Goal: Find specific page/section: Find specific page/section

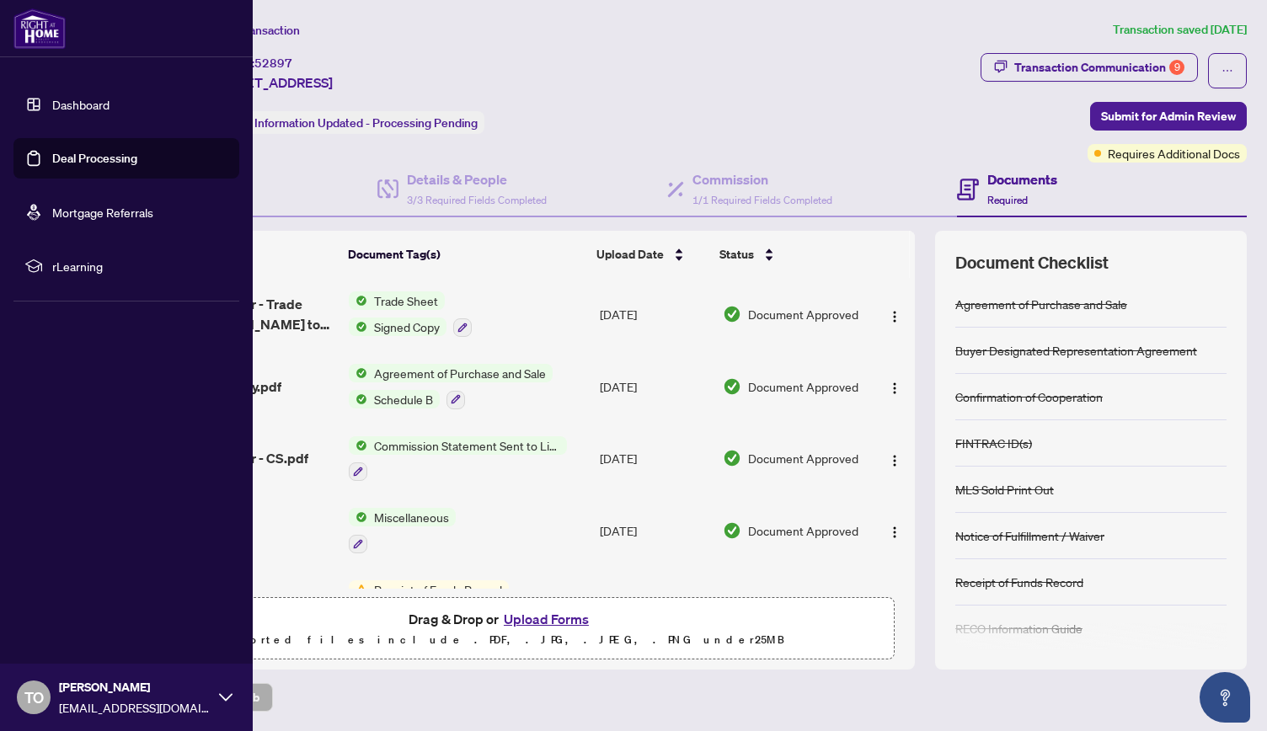
click at [1266, 287] on main "Deal Processing / View Transaction Transaction saved [DATE] Ticket #: 52897 [ST…" at bounding box center [667, 365] width 1200 height 731
click at [1266, 286] on main "Deal Processing / View Transaction Transaction saved [DATE] Ticket #: 52897 [ST…" at bounding box center [667, 365] width 1200 height 731
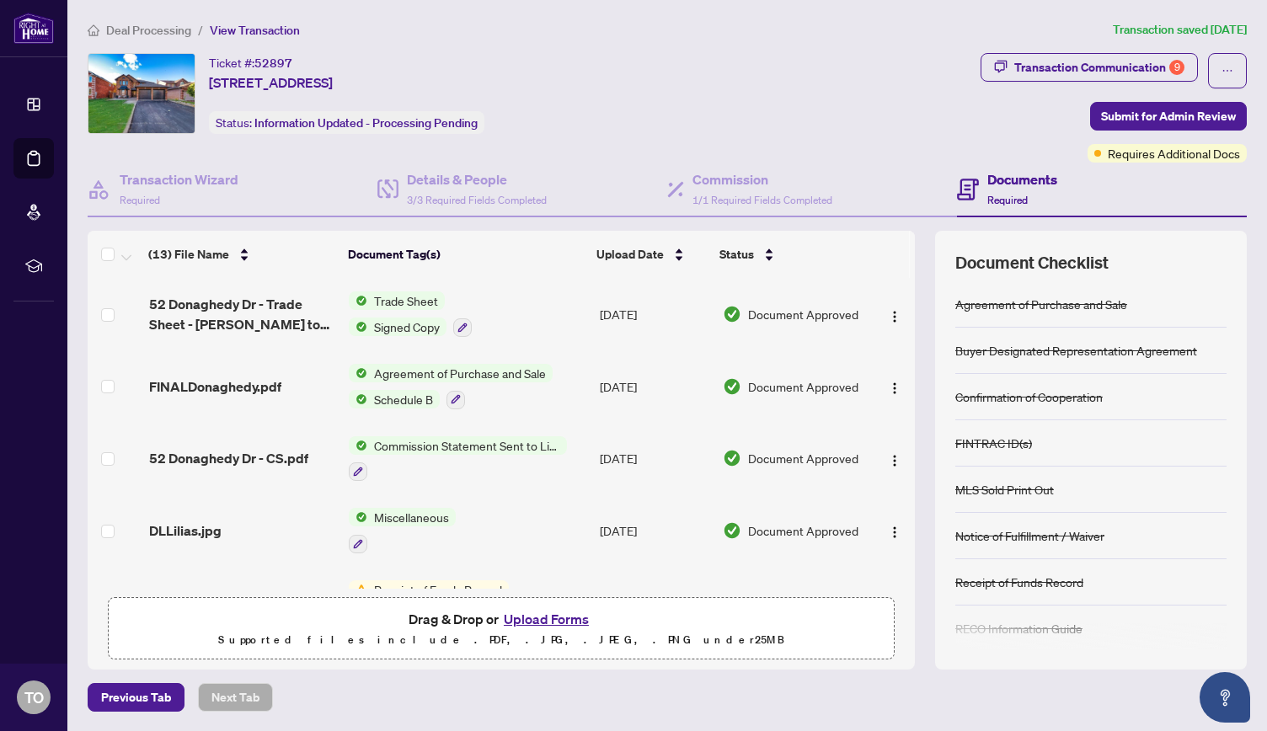
click at [1266, 286] on main "Deal Processing / View Transaction Transaction saved [DATE] Ticket #: 52897 [ST…" at bounding box center [667, 365] width 1200 height 731
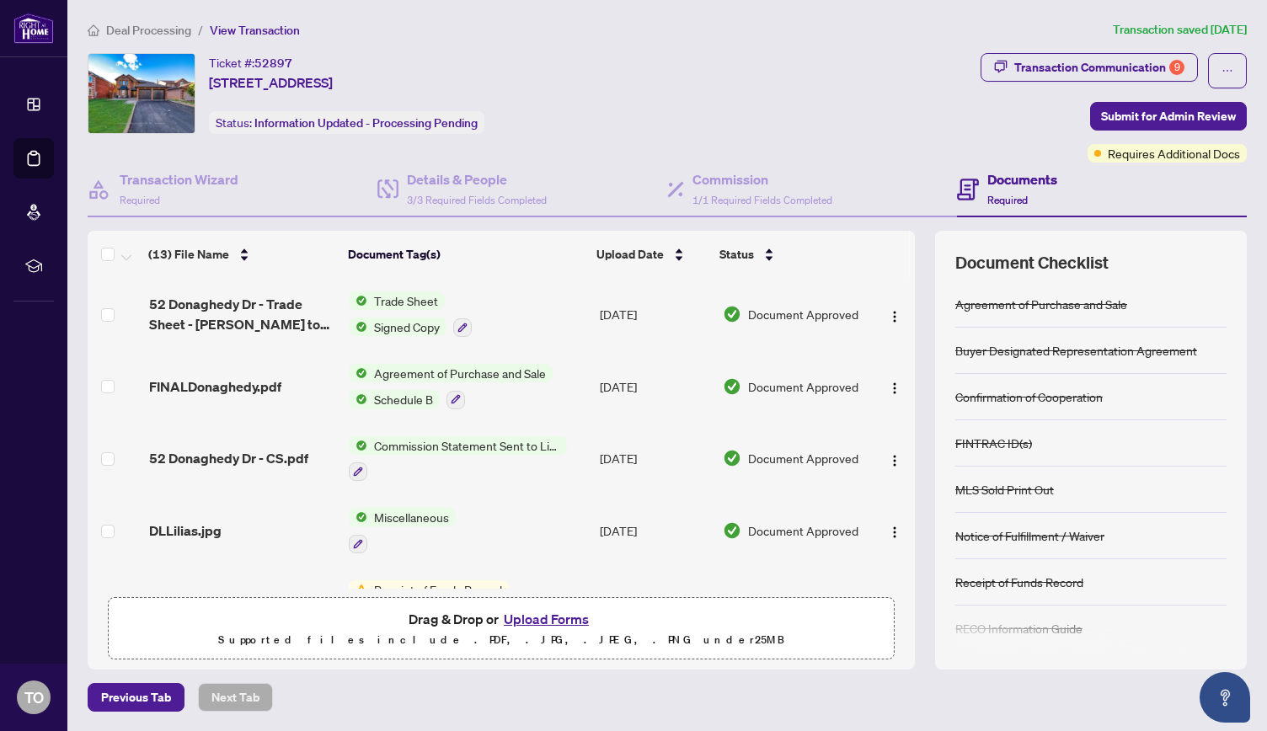
click at [1266, 285] on main "Deal Processing / View Transaction Transaction saved [DATE] Ticket #: 52897 [ST…" at bounding box center [667, 365] width 1200 height 731
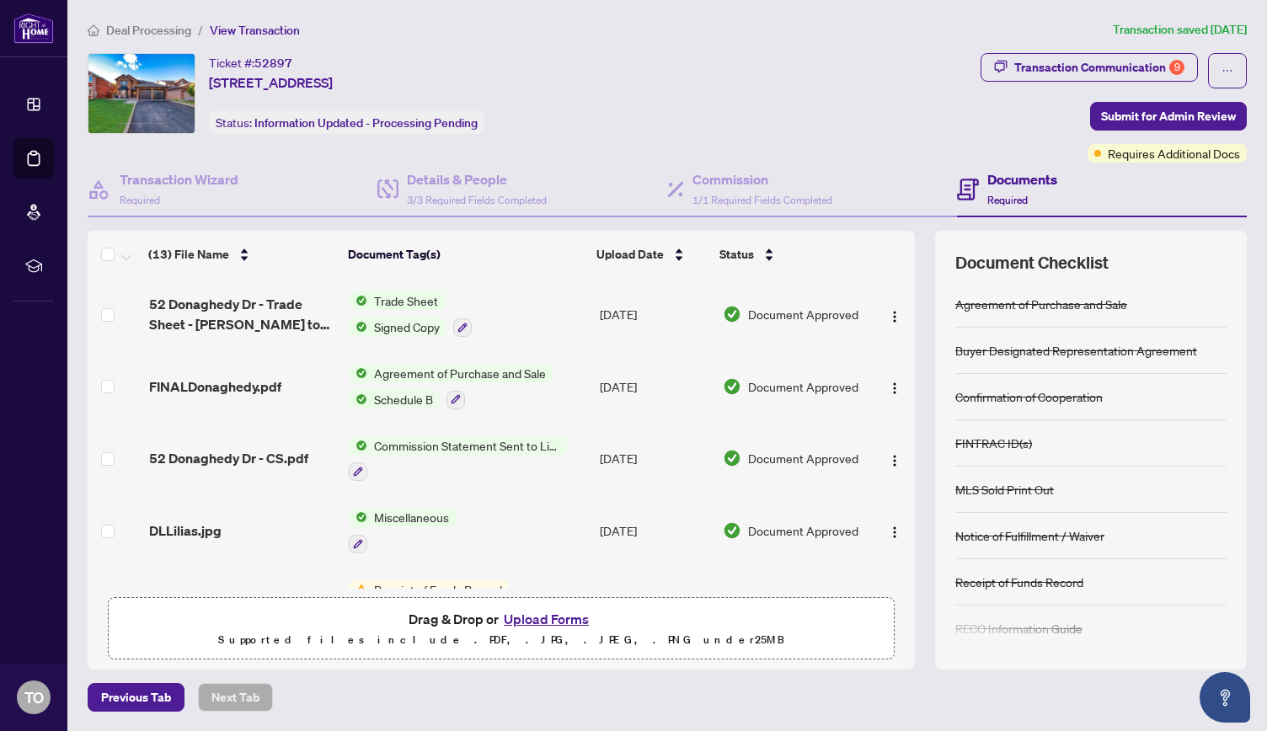
click at [1266, 284] on main "Deal Processing / View Transaction Transaction saved [DATE] Ticket #: 52897 [ST…" at bounding box center [667, 365] width 1200 height 731
